Goal: Task Accomplishment & Management: Complete application form

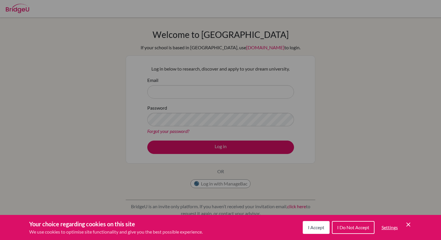
click at [303, 228] on button "I Accept" at bounding box center [316, 227] width 27 height 13
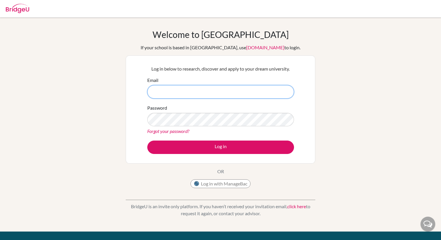
click at [192, 95] on input "Email" at bounding box center [220, 91] width 147 height 13
type input "[EMAIL_ADDRESS][DOMAIN_NAME]"
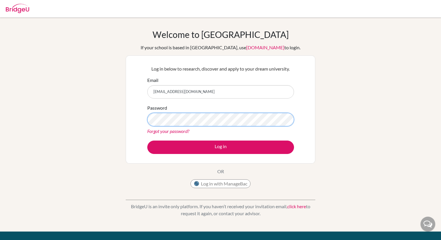
click at [147, 141] on button "Log in" at bounding box center [220, 147] width 147 height 13
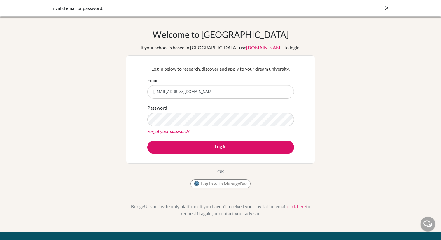
click at [383, 8] on div "Invalid email or password." at bounding box center [220, 8] width 338 height 7
click at [232, 38] on h1 "Welcome to BridgeU" at bounding box center [220, 34] width 136 height 10
click at [246, 45] on link "[DOMAIN_NAME]" at bounding box center [265, 48] width 38 height 6
click at [388, 5] on div at bounding box center [387, 8] width 6 height 7
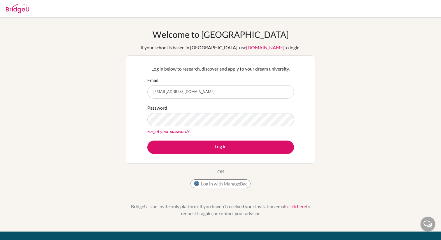
click at [15, 10] on img at bounding box center [17, 8] width 23 height 9
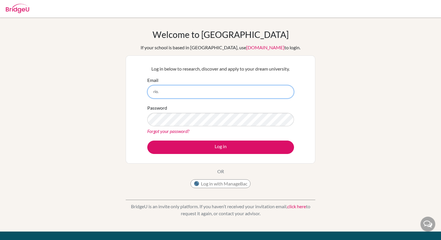
type input "[EMAIL_ADDRESS][DOMAIN_NAME]"
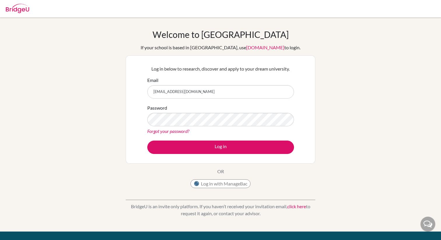
click at [297, 206] on link "click here" at bounding box center [296, 206] width 19 height 6
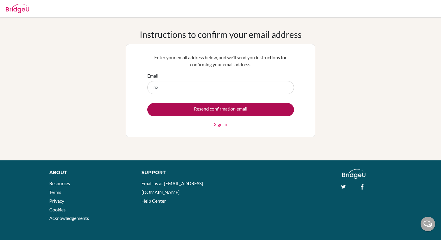
type input "[EMAIL_ADDRESS][DOMAIN_NAME]"
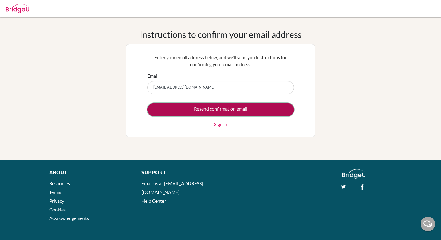
click at [212, 108] on input "Resend confirmation email" at bounding box center [220, 109] width 147 height 13
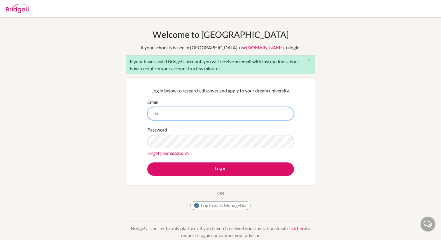
type input "[EMAIL_ADDRESS][DOMAIN_NAME]"
click at [301, 227] on link "click here" at bounding box center [296, 228] width 19 height 6
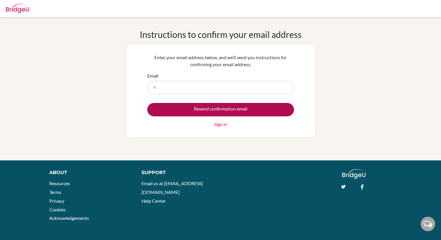
type input "[EMAIL_ADDRESS][DOMAIN_NAME]"
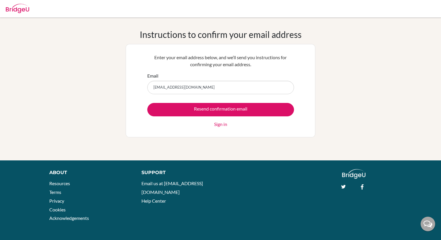
click at [182, 100] on form "Email [EMAIL_ADDRESS][DOMAIN_NAME] Resend confirmation email Sign in" at bounding box center [220, 99] width 147 height 55
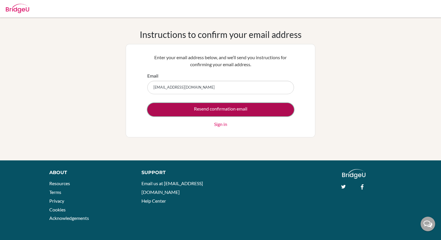
click at [182, 105] on input "Resend confirmation email" at bounding box center [220, 109] width 147 height 13
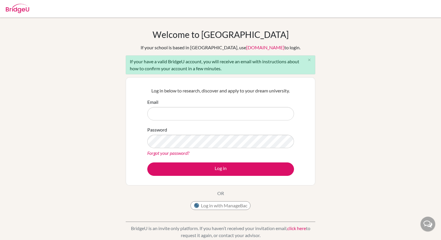
click at [294, 226] on link "click here" at bounding box center [296, 228] width 19 height 6
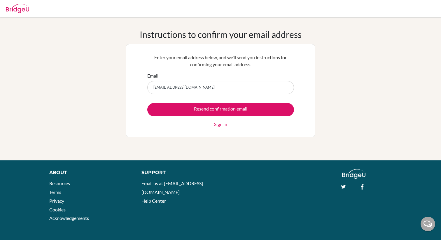
click at [153, 88] on input "rio.muroi@students.aobajapan.jp" at bounding box center [220, 87] width 147 height 13
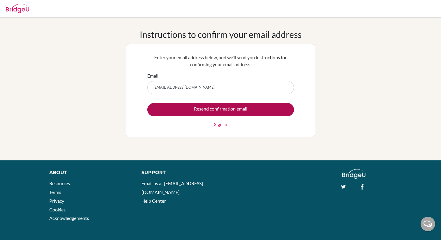
type input "rio.muroi@students.aobajapan.jp"
click at [157, 105] on input "Resend confirmation email" at bounding box center [220, 109] width 147 height 13
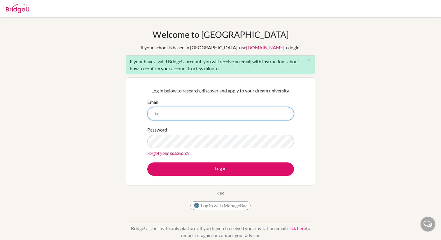
type input "[EMAIL_ADDRESS][DOMAIN_NAME]"
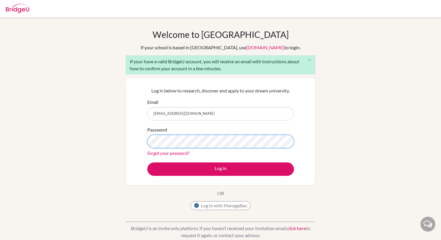
click at [147, 162] on button "Log in" at bounding box center [220, 168] width 147 height 13
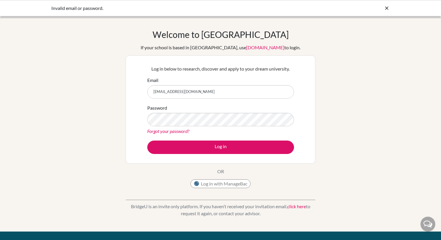
click at [301, 211] on p "BridgeU is an invite only platform. If you haven’t received your invitation ema…" at bounding box center [220, 210] width 189 height 14
click at [301, 206] on link "click here" at bounding box center [296, 206] width 19 height 6
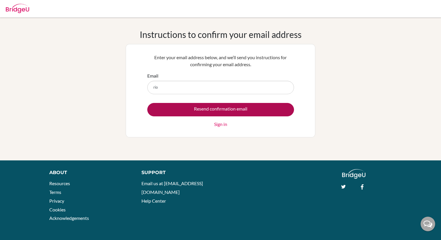
type input "[EMAIL_ADDRESS][DOMAIN_NAME]"
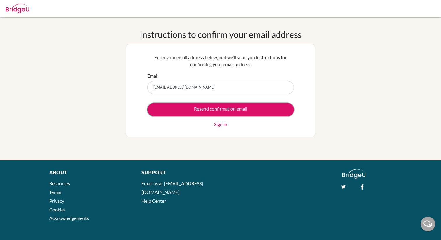
click at [228, 103] on input "Resend confirmation email" at bounding box center [220, 109] width 147 height 13
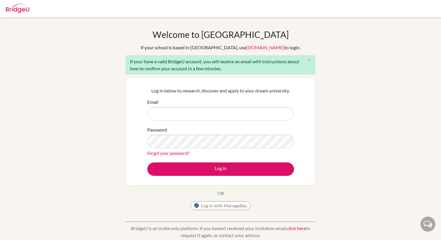
click at [295, 228] on link "click here" at bounding box center [296, 228] width 19 height 6
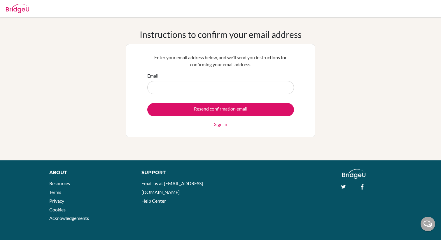
click at [207, 90] on input "Email" at bounding box center [220, 87] width 147 height 13
type input "rio.muroi@students.aobajapan.jp"
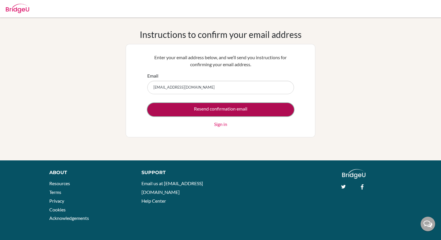
click at [209, 114] on input "Resend confirmation email" at bounding box center [220, 109] width 147 height 13
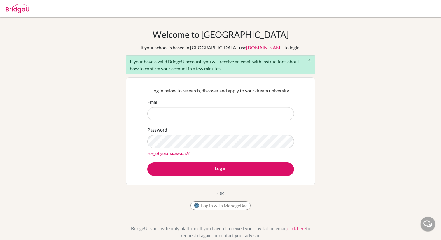
click at [294, 229] on link "click here" at bounding box center [296, 228] width 19 height 6
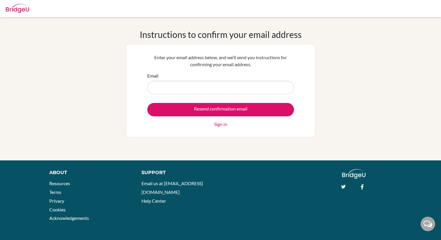
click at [181, 93] on input "Email" at bounding box center [220, 87] width 147 height 13
type input "rio.muroi@students.aobajapan.jp"
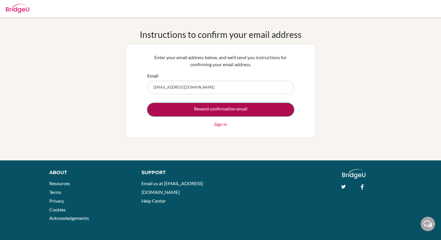
click at [186, 105] on input "Resend confirmation email" at bounding box center [220, 109] width 147 height 13
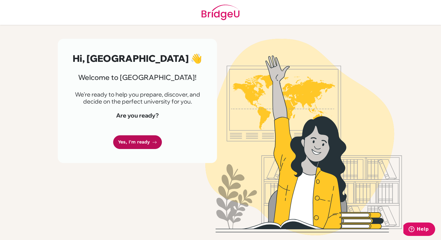
click at [149, 142] on link "Yes, I'm ready" at bounding box center [137, 142] width 49 height 14
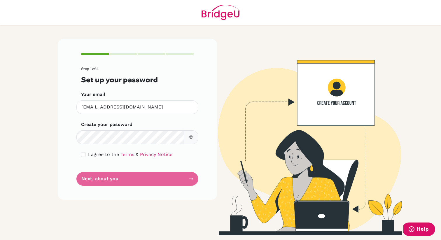
click at [187, 138] on button "button" at bounding box center [191, 137] width 15 height 14
click at [190, 138] on icon "button" at bounding box center [191, 137] width 5 height 5
click at [84, 154] on input "checkbox" at bounding box center [83, 154] width 5 height 5
checkbox input "true"
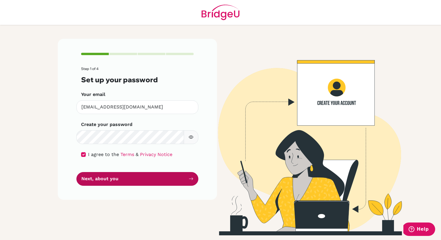
click at [106, 180] on button "Next, about you" at bounding box center [137, 179] width 122 height 14
